Goal: Task Accomplishment & Management: Manage account settings

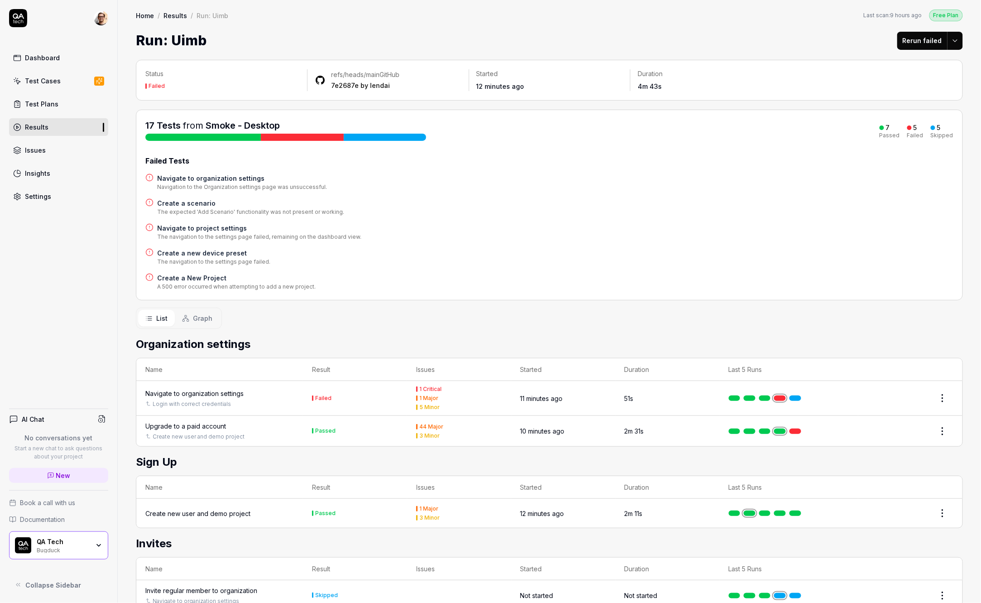
click at [221, 178] on h4 "Navigate to organization settings" at bounding box center [242, 178] width 170 height 10
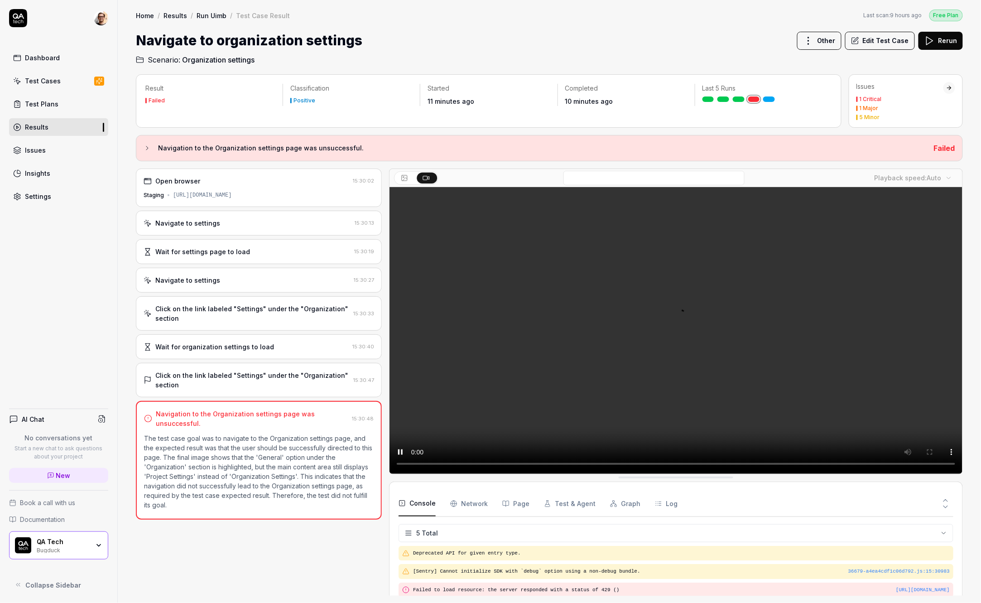
scroll to position [25, 0]
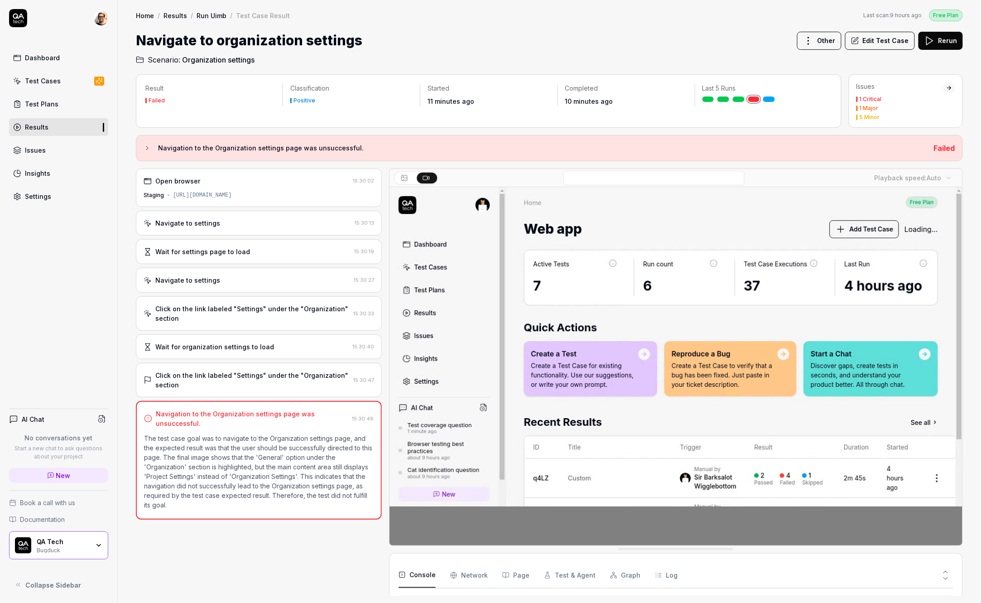
click at [245, 371] on div "Click on the link labeled "Settings" under the "Organization" section" at bounding box center [252, 380] width 194 height 19
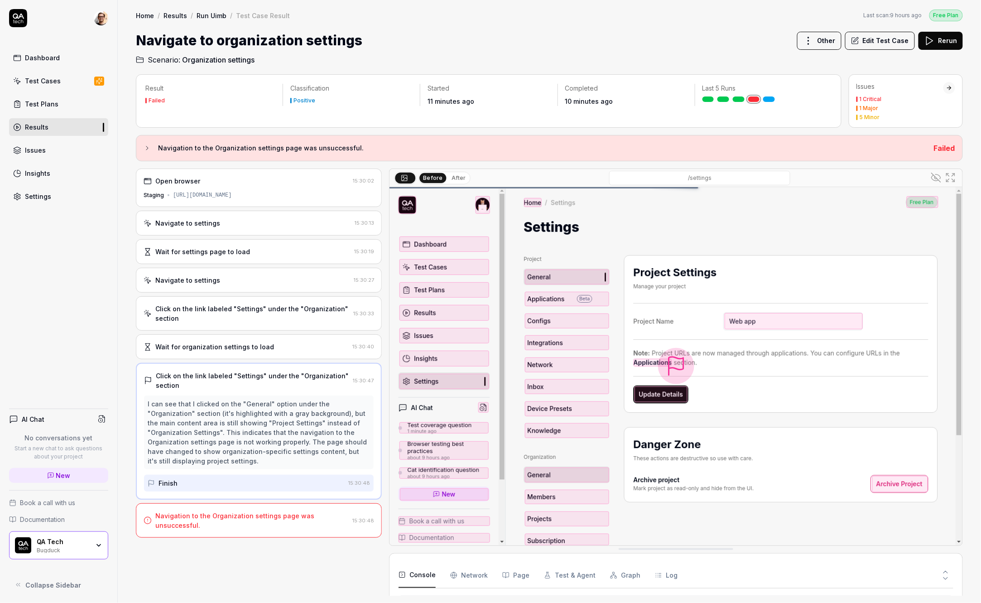
click at [74, 196] on link "Settings" at bounding box center [58, 197] width 99 height 18
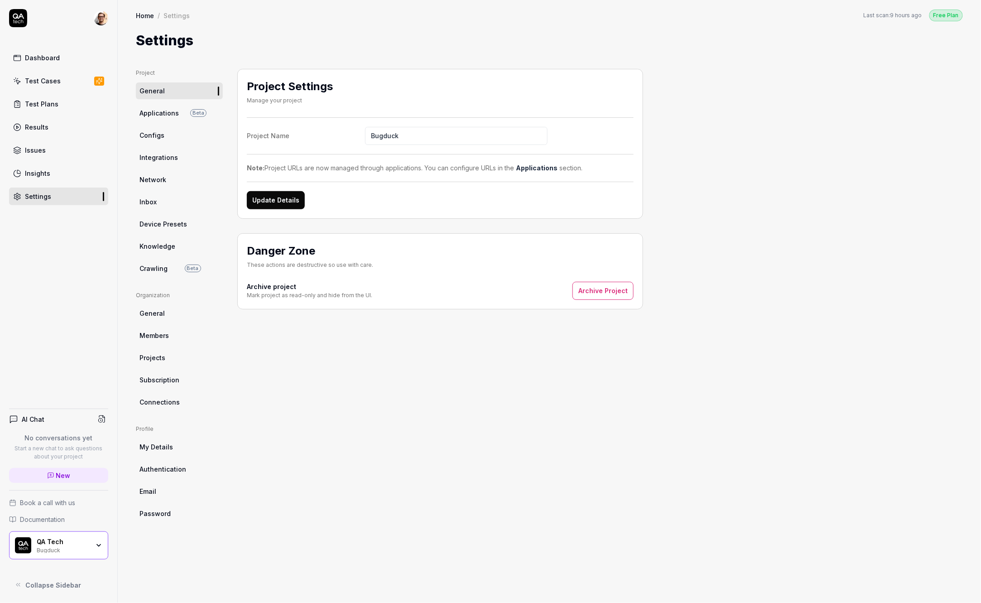
click at [162, 313] on span "General" at bounding box center [152, 313] width 25 height 10
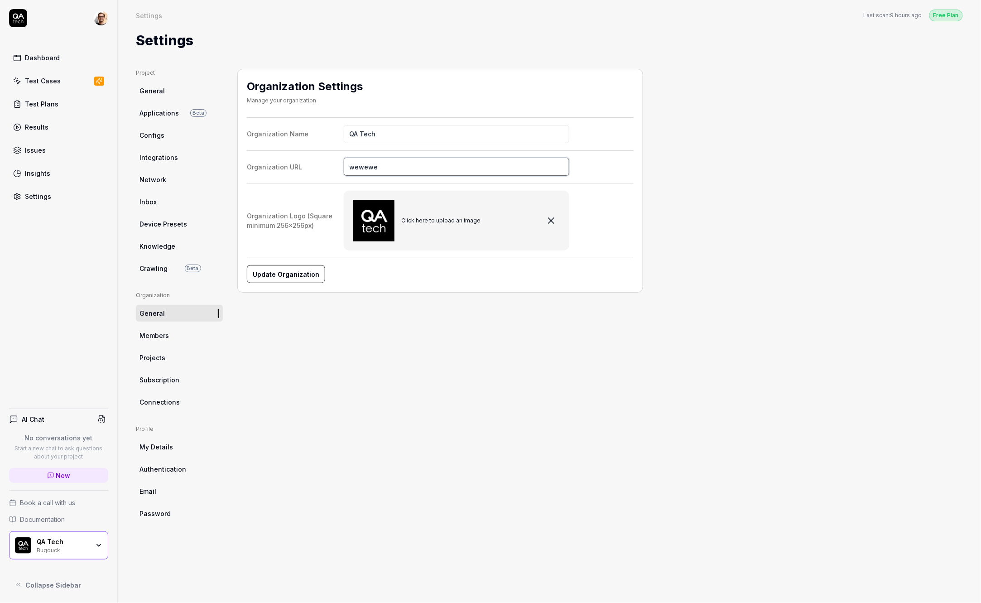
click at [380, 158] on input "wewewe" at bounding box center [457, 167] width 226 height 18
type input "q"
type input "https://qa.tech"
click at [294, 279] on button "Update Organization" at bounding box center [285, 274] width 77 height 18
